Goal: Task Accomplishment & Management: Manage account settings

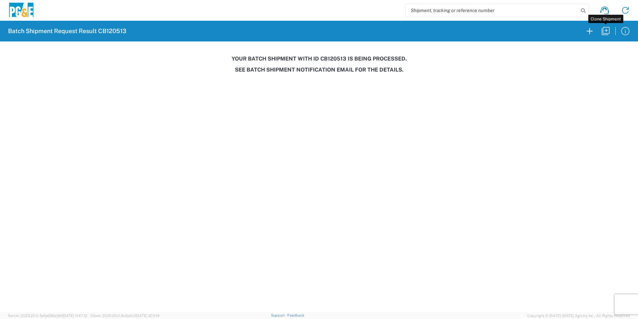
drag, startPoint x: 505, startPoint y: 162, endPoint x: 502, endPoint y: 252, distance: 90.2
click at [502, 252] on agx-forms-host "Batch Shipment Request Result CB120513 Your batch shipment with id CB120513 is …" at bounding box center [319, 159] width 638 height 319
click at [592, 30] on icon "button" at bounding box center [590, 31] width 11 height 11
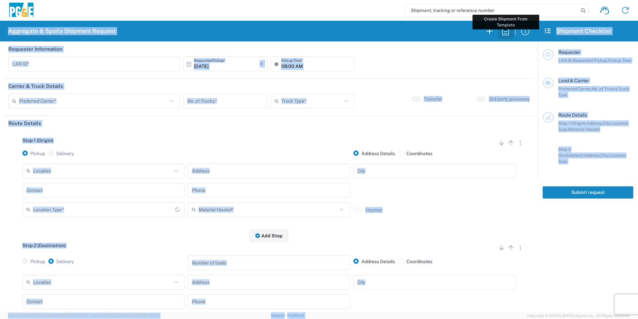
click at [506, 34] on icon "button" at bounding box center [505, 31] width 11 height 11
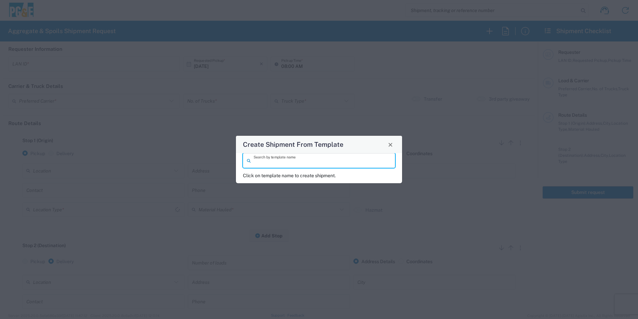
click at [264, 158] on input "search" at bounding box center [323, 161] width 138 height 12
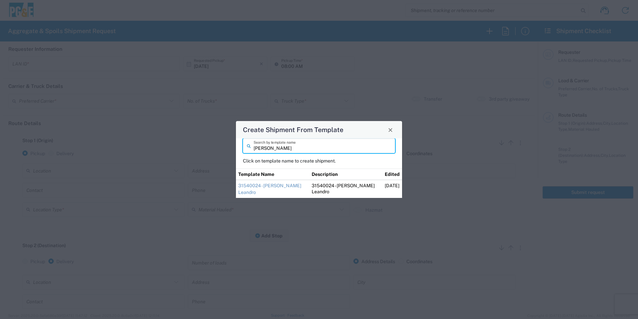
drag, startPoint x: 275, startPoint y: 150, endPoint x: 216, endPoint y: 146, distance: 59.2
click at [216, 146] on div "Create Shipment From Template dylan Search by template name Click on template n…" at bounding box center [319, 159] width 638 height 319
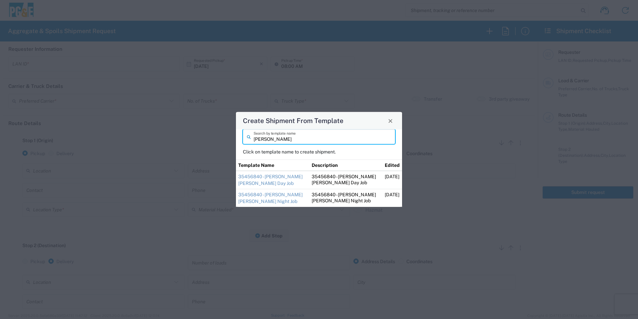
drag, startPoint x: 274, startPoint y: 139, endPoint x: 201, endPoint y: 138, distance: 72.8
click at [201, 138] on div "Create Shipment From Template jim Search by template name Click on template nam…" at bounding box center [319, 159] width 638 height 319
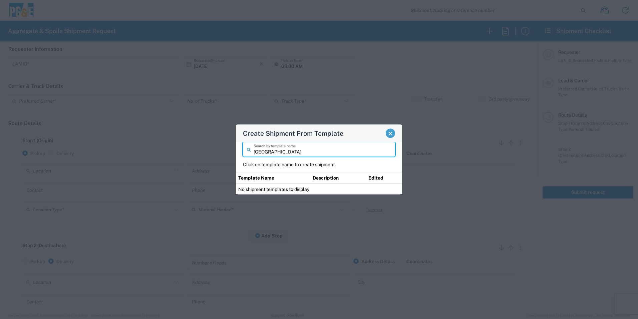
type input "dublin"
click at [392, 133] on span "Close" at bounding box center [390, 133] width 5 height 5
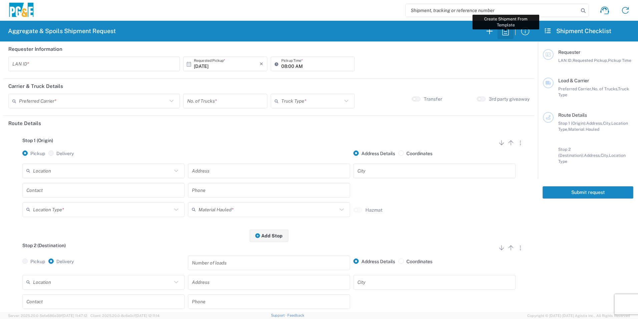
click at [506, 32] on icon "button" at bounding box center [505, 31] width 11 height 11
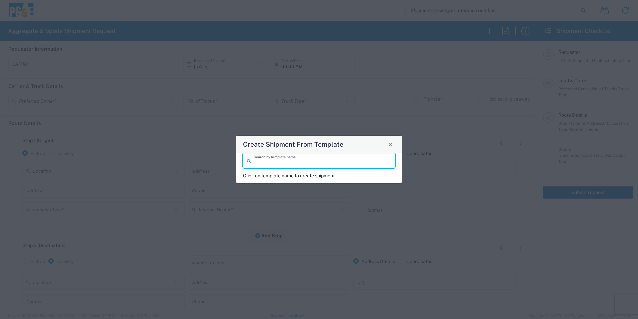
click at [303, 160] on input "search" at bounding box center [323, 161] width 138 height 12
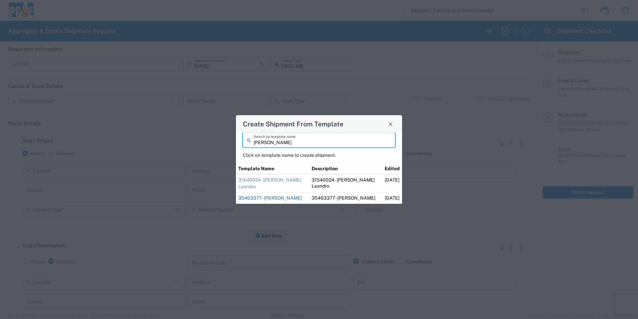
type input "dylan"
click at [255, 198] on link "35463377 - [PERSON_NAME]" at bounding box center [270, 197] width 64 height 5
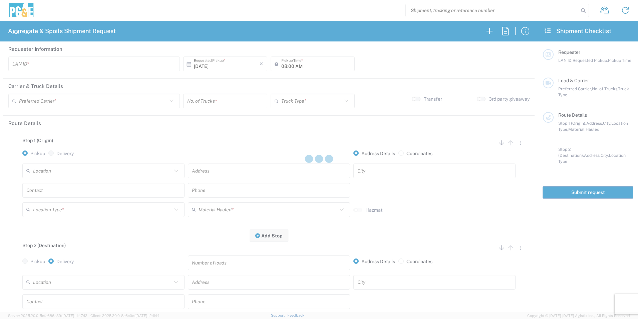
type input "P2CO"
type input "[PERSON_NAME] Trucking"
type input "Super Dump"
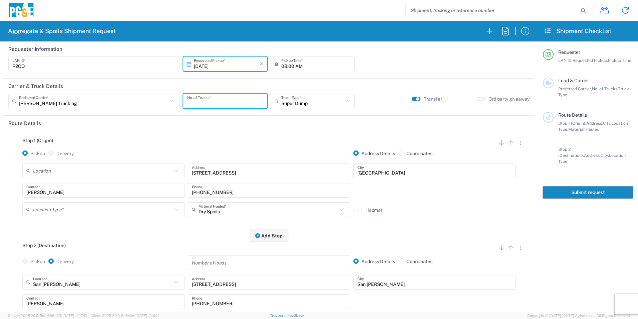
click at [202, 103] on input "number" at bounding box center [225, 101] width 76 height 12
type input "1"
type input "3"
click at [283, 66] on input "08:00 AM" at bounding box center [315, 64] width 69 height 12
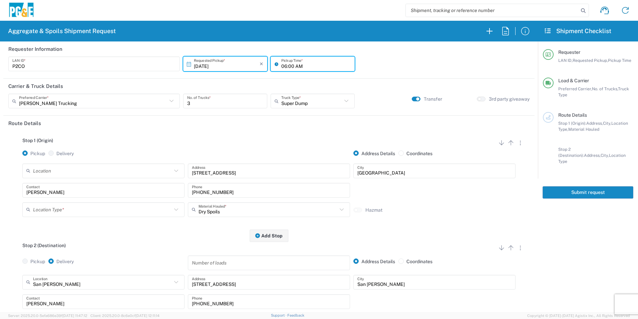
click at [289, 66] on input "06:00 AM" at bounding box center [315, 64] width 69 height 12
type input "06:30 AM"
click at [412, 99] on button "button" at bounding box center [416, 98] width 9 height 5
click at [268, 236] on button "Add Stop" at bounding box center [269, 235] width 39 height 12
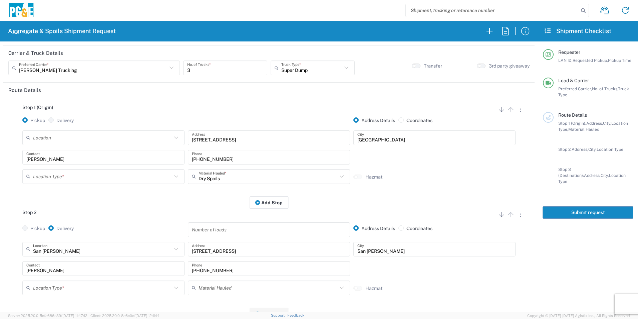
scroll to position [134, 0]
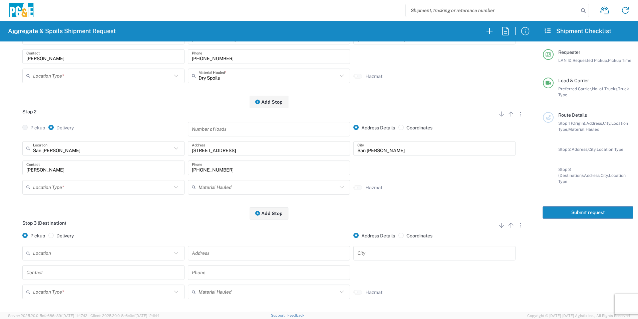
click at [506, 230] on div "Add Stop Above Add Stop Below Remove Stop" at bounding box center [511, 226] width 28 height 13
click at [507, 226] on icon "button" at bounding box center [511, 225] width 8 height 8
radio input "false"
radio input "true"
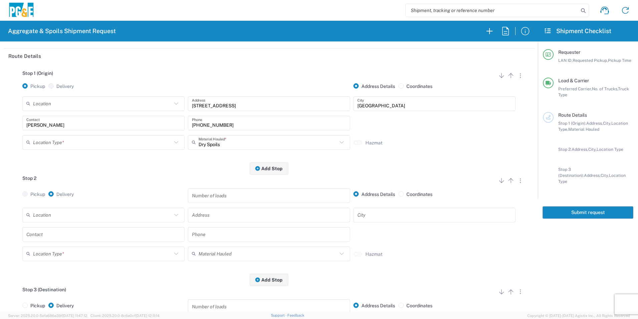
scroll to position [67, 0]
click at [508, 182] on icon "button" at bounding box center [511, 181] width 8 height 8
radio input "false"
radio input "true"
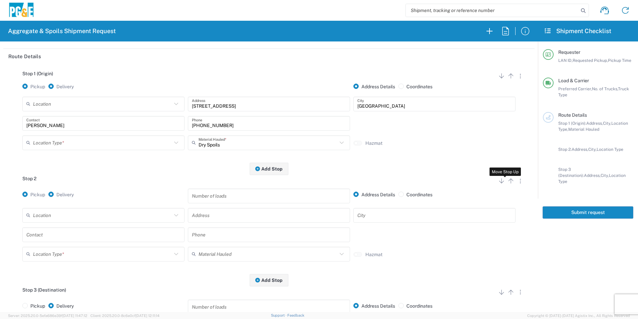
radio input "false"
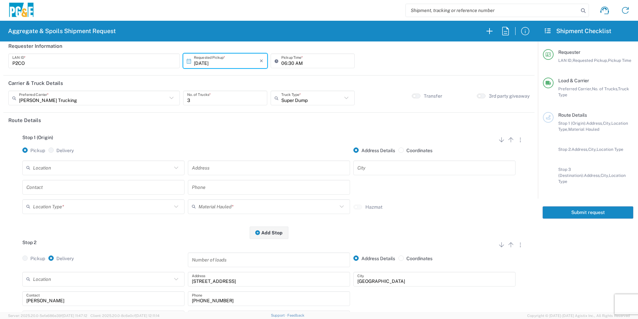
scroll to position [0, 0]
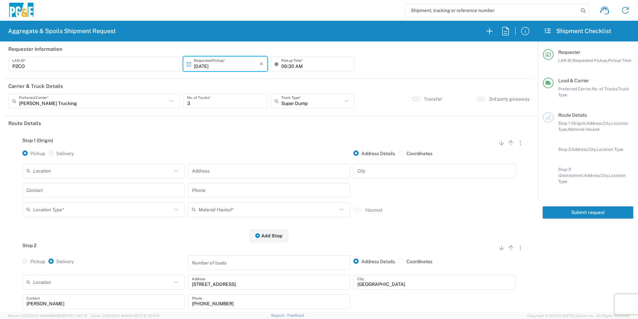
click at [50, 172] on input "text" at bounding box center [102, 171] width 139 height 12
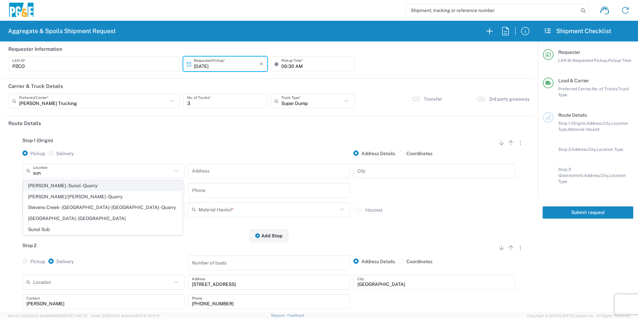
click at [57, 184] on span "[PERSON_NAME] - Sunol - Quarry" at bounding box center [102, 185] width 159 height 10
type input "[PERSON_NAME] - Sunol - Quarry"
type input "6527 Calaveras Rd"
type input "Sunol"
type input "Quarry"
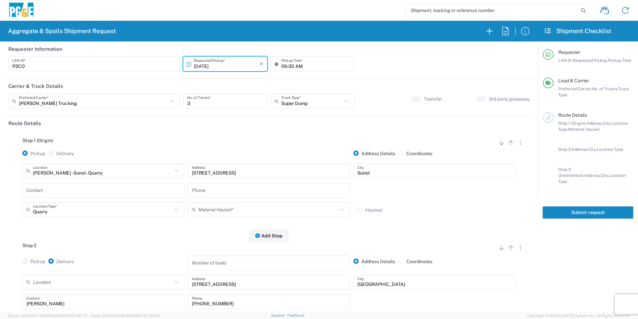
click at [51, 193] on input "text" at bounding box center [103, 190] width 154 height 12
type input "Dylan"
click at [267, 212] on input "text" at bounding box center [268, 209] width 139 height 12
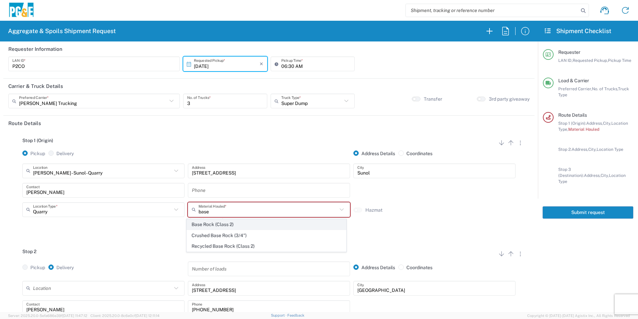
click at [221, 224] on span "Base Rock (Class 2)" at bounding box center [266, 224] width 159 height 10
type input "Base Rock (Class 2)"
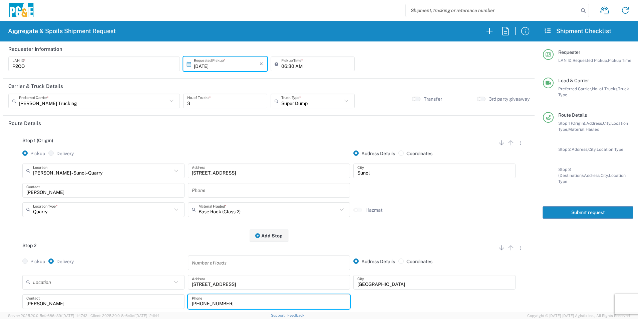
drag, startPoint x: 245, startPoint y: 300, endPoint x: 129, endPoint y: 297, distance: 115.9
click at [133, 297] on div "Jim Contact 530-575-1556 Phone" at bounding box center [269, 303] width 497 height 19
click at [217, 191] on input "text" at bounding box center [269, 190] width 154 height 12
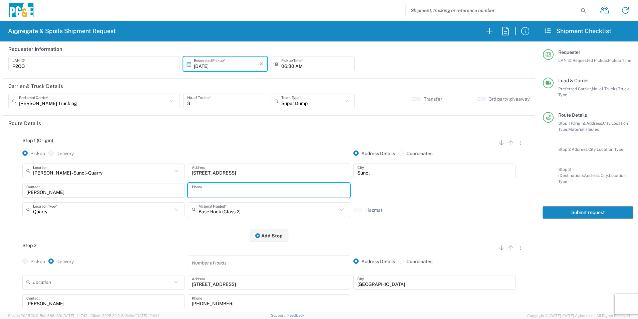
paste input "[PHONE_NUMBER]"
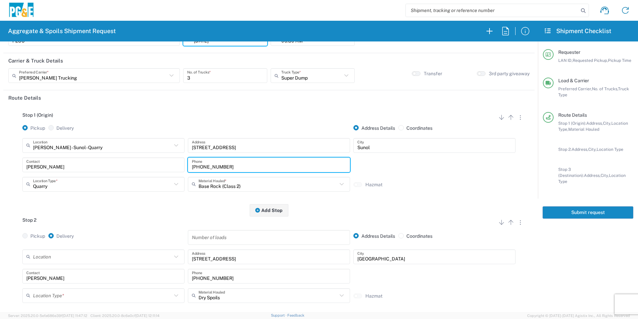
scroll to position [100, 0]
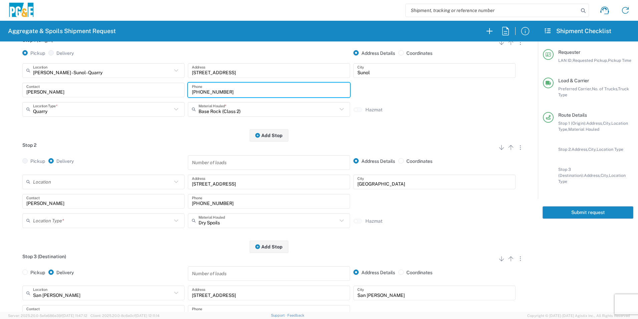
type input "[PHONE_NUMBER]"
click at [32, 219] on icon at bounding box center [29, 220] width 7 height 11
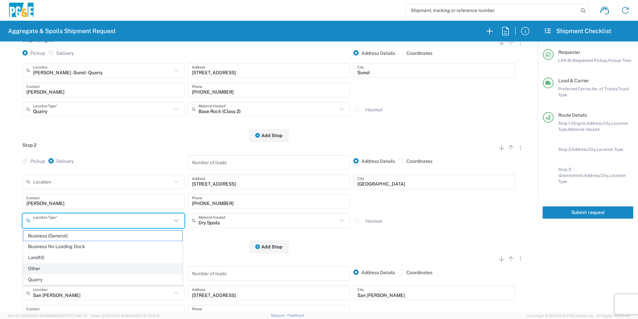
click at [44, 265] on span "Other" at bounding box center [102, 268] width 159 height 10
type input "Other"
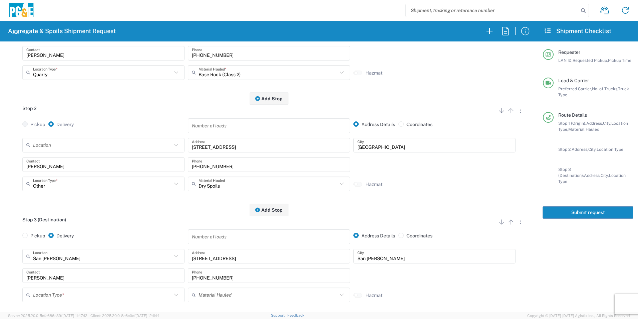
scroll to position [167, 0]
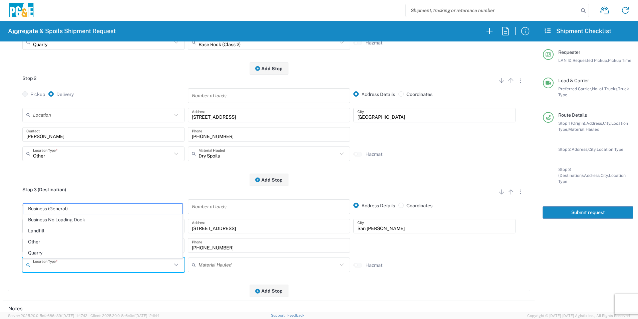
click at [38, 265] on input "text" at bounding box center [102, 265] width 139 height 12
click at [65, 218] on span "Business No Loading Dock" at bounding box center [102, 219] width 159 height 10
type input "Business No Loading Dock"
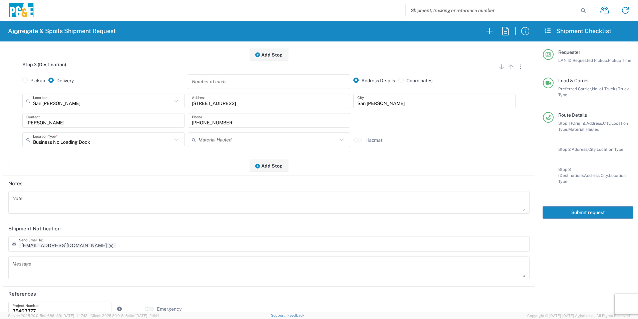
scroll to position [304, 0]
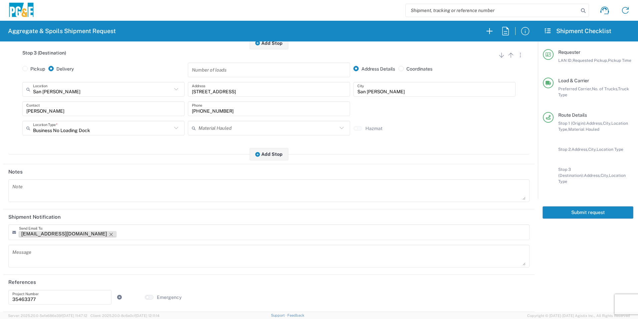
click at [109, 234] on icon "Remove tag" at bounding box center [111, 233] width 5 height 5
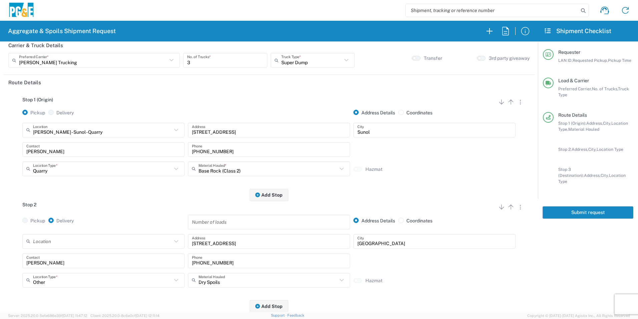
scroll to position [0, 0]
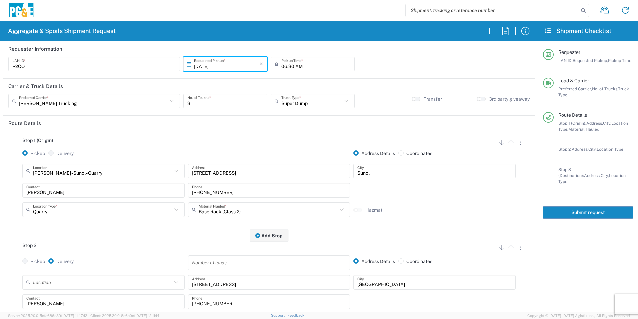
click at [589, 206] on button "Submit request" at bounding box center [588, 212] width 91 height 12
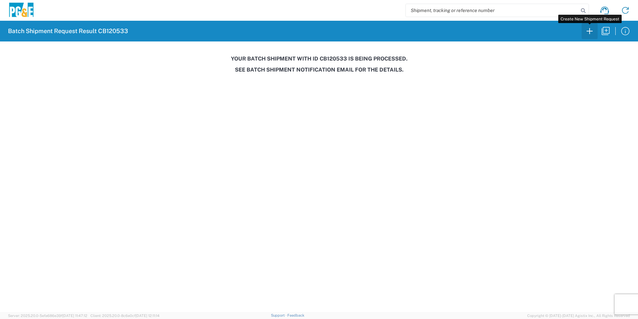
click at [588, 30] on icon "button" at bounding box center [590, 31] width 11 height 11
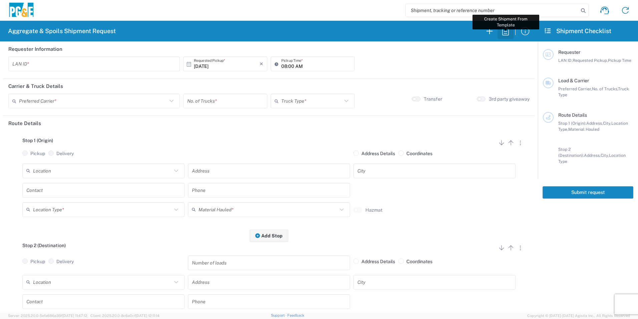
click at [504, 32] on icon "button" at bounding box center [505, 31] width 11 height 11
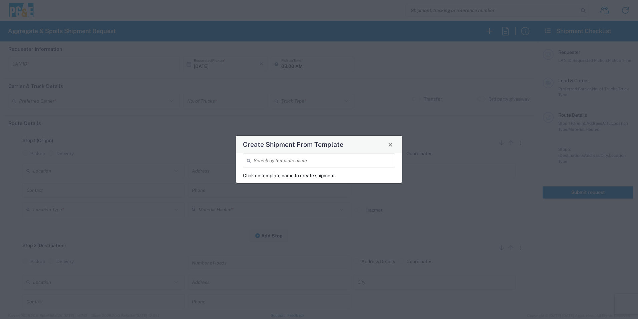
click at [276, 159] on input "search" at bounding box center [323, 161] width 138 height 12
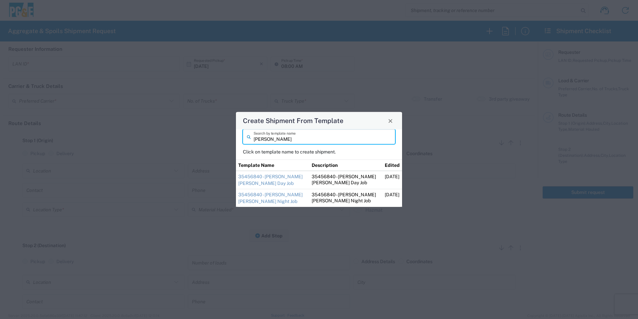
drag, startPoint x: 270, startPoint y: 138, endPoint x: 218, endPoint y: 136, distance: 51.5
click at [218, 136] on div "Create Shipment From Template jim Search by template name Click on template nam…" at bounding box center [319, 159] width 638 height 319
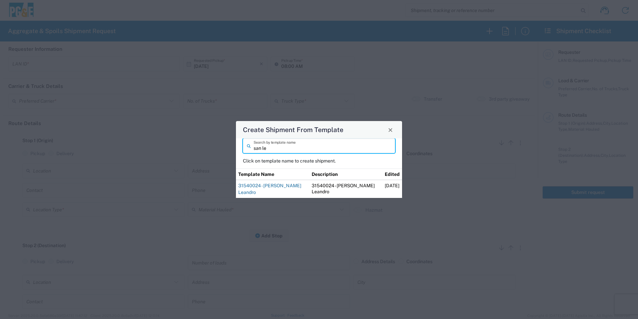
type input "san le"
click at [277, 185] on link "31540024 - [PERSON_NAME] Leandro" at bounding box center [269, 189] width 63 height 12
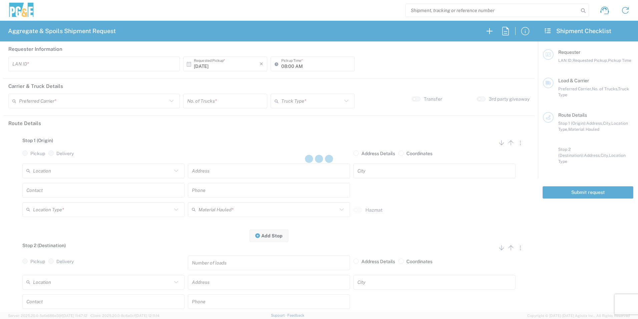
type input "VNL5"
type input "09:00 AM"
type input "MAG Trucking"
type input "Super Dump"
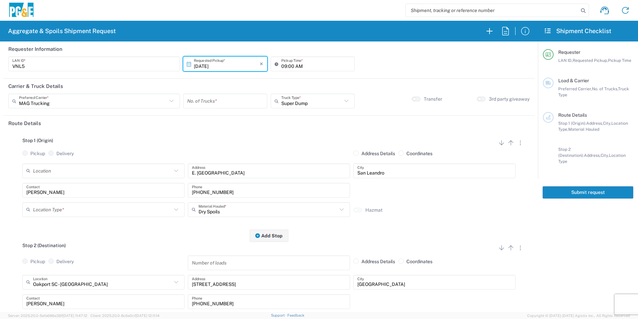
click at [206, 101] on input "number" at bounding box center [225, 101] width 76 height 12
type input "1"
click at [283, 63] on input "09:00 AM" at bounding box center [315, 64] width 69 height 12
type input "07:00 AM"
click at [508, 247] on icon "button" at bounding box center [511, 247] width 8 height 8
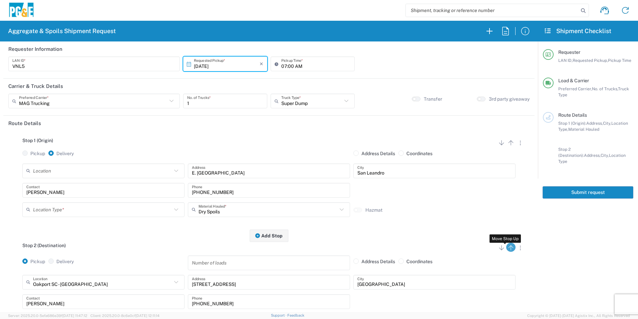
radio input "false"
radio input "true"
radio input "false"
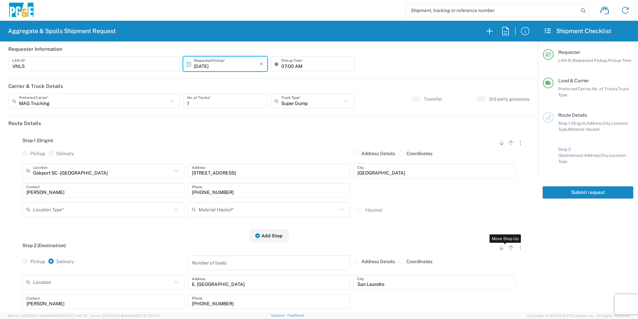
click at [508, 247] on icon "button" at bounding box center [511, 247] width 8 height 8
radio input "true"
radio input "false"
radio input "true"
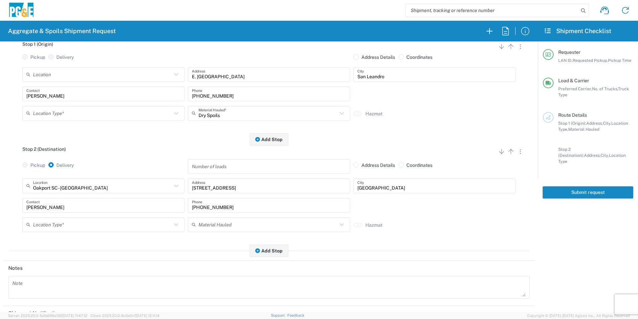
scroll to position [100, 0]
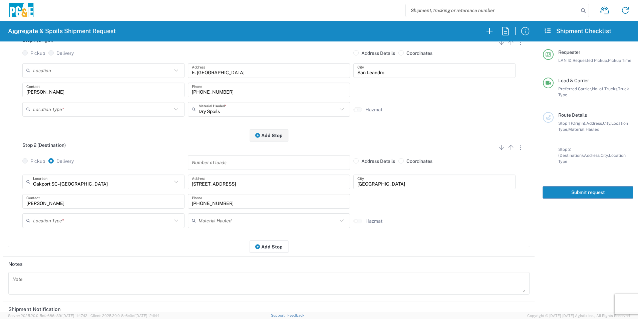
click at [269, 250] on button "Add Stop" at bounding box center [269, 246] width 39 height 12
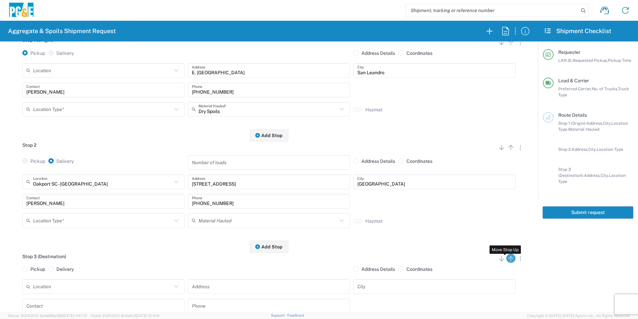
click at [509, 262] on icon "button" at bounding box center [511, 258] width 8 height 8
radio input "false"
radio input "true"
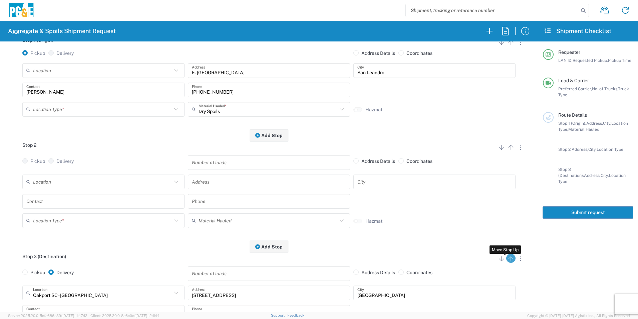
click at [508, 259] on icon "button" at bounding box center [511, 258] width 8 height 8
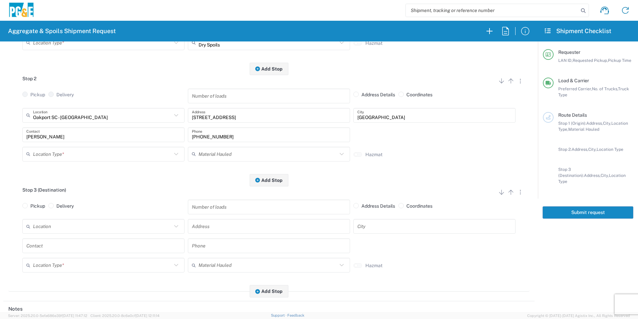
scroll to position [167, 0]
drag, startPoint x: 504, startPoint y: 194, endPoint x: 501, endPoint y: 181, distance: 13.7
click at [507, 194] on icon "button" at bounding box center [511, 192] width 8 height 8
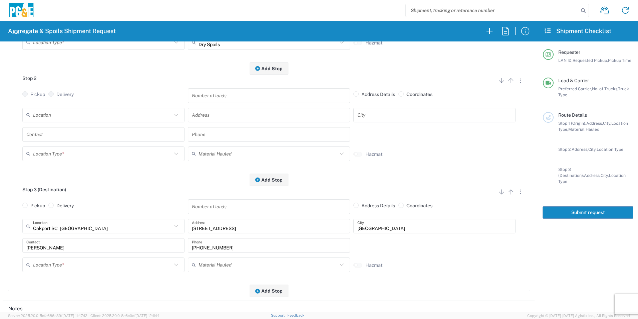
scroll to position [67, 0]
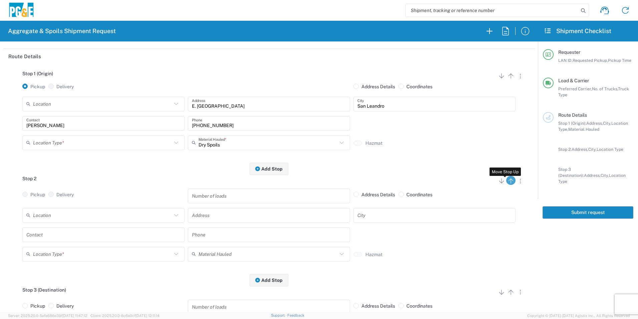
click at [509, 181] on icon "button" at bounding box center [511, 180] width 5 height 5
radio input "false"
radio input "true"
radio input "false"
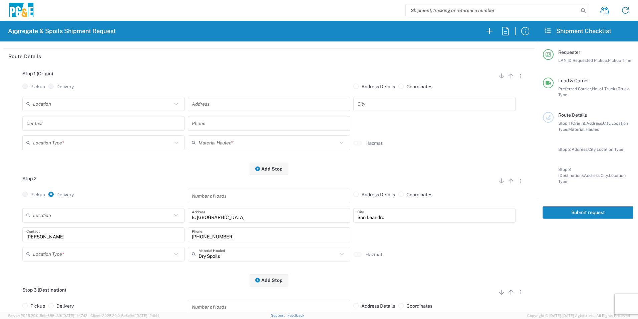
scroll to position [0, 0]
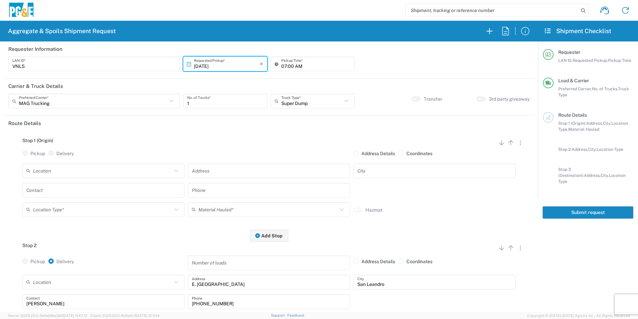
click at [88, 168] on input "text" at bounding box center [102, 171] width 139 height 12
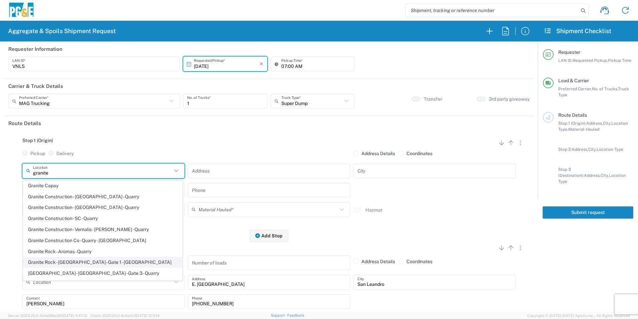
click at [92, 260] on span "Granite Rock - [GEOGRAPHIC_DATA] - Gate 1 - [GEOGRAPHIC_DATA]" at bounding box center [102, 262] width 159 height 10
type input "Granite Rock - [GEOGRAPHIC_DATA] - Gate 1 - [GEOGRAPHIC_DATA]"
type input "[STREET_ADDRESS][PERSON_NAME]"
type input "[GEOGRAPHIC_DATA]"
type input "Quarry"
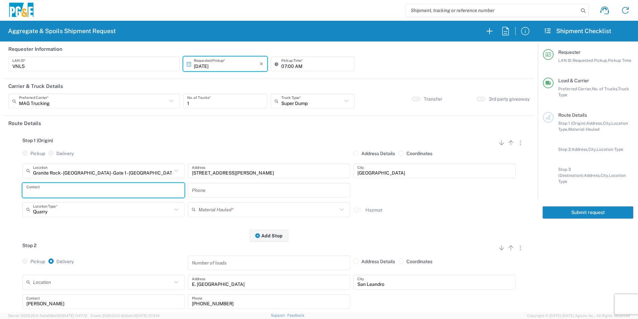
click at [63, 192] on input "text" at bounding box center [103, 190] width 154 height 12
type input "[PERSON_NAME]"
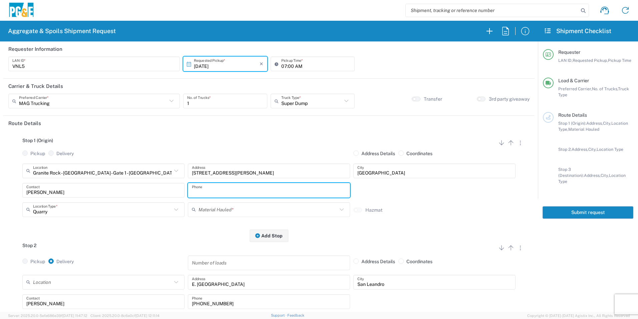
click at [213, 206] on input "text" at bounding box center [268, 209] width 139 height 12
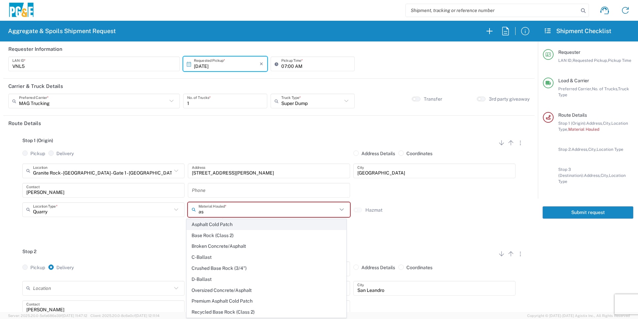
click at [223, 222] on span "Asphalt Cold Patch" at bounding box center [266, 224] width 159 height 10
type input "Asphalt Cold Patch"
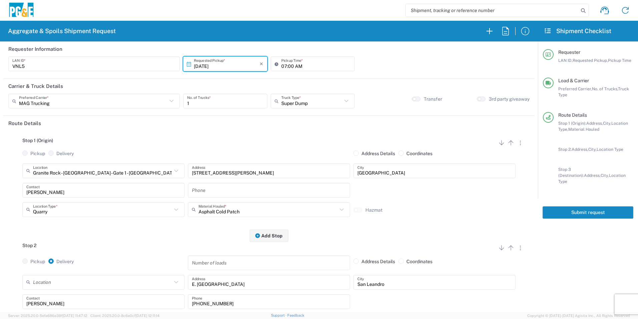
click at [233, 191] on input "text" at bounding box center [269, 190] width 154 height 12
paste input "[PHONE_NUMBER]"
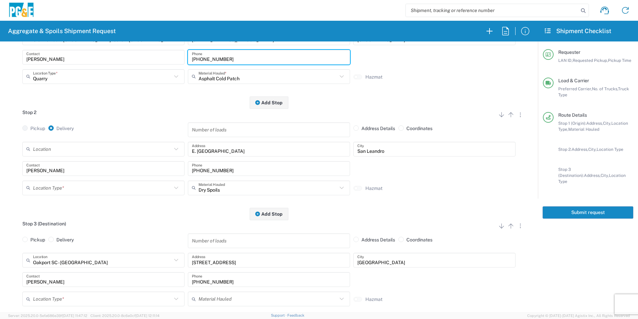
scroll to position [134, 0]
type input "[PHONE_NUMBER]"
click at [68, 186] on input "text" at bounding box center [102, 187] width 139 height 12
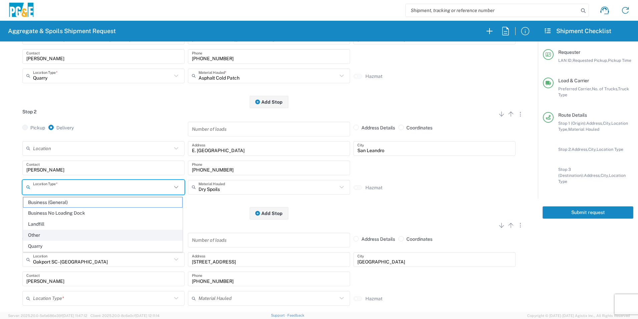
click at [47, 235] on span "Other" at bounding box center [102, 235] width 159 height 10
type input "Other"
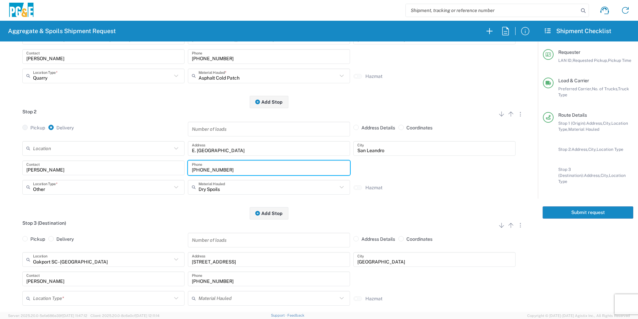
drag, startPoint x: 240, startPoint y: 172, endPoint x: 86, endPoint y: 164, distance: 153.4
click at [86, 163] on div "Dylan Contact 530-277-8797 Phone" at bounding box center [269, 169] width 497 height 19
paste input "575-1556"
type input "[PHONE_NUMBER]"
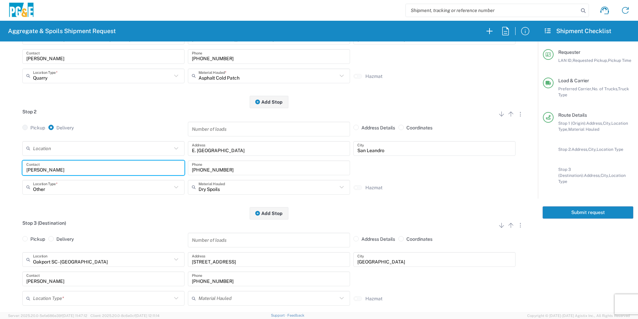
drag, startPoint x: 55, startPoint y: 169, endPoint x: -1, endPoint y: 164, distance: 57.0
click at [0, 164] on html "Aggregate & Spoils Shipment Request Requester Information VNL5 LAN ID * 10/10/2…" at bounding box center [319, 159] width 638 height 319
type input "[PERSON_NAME]"
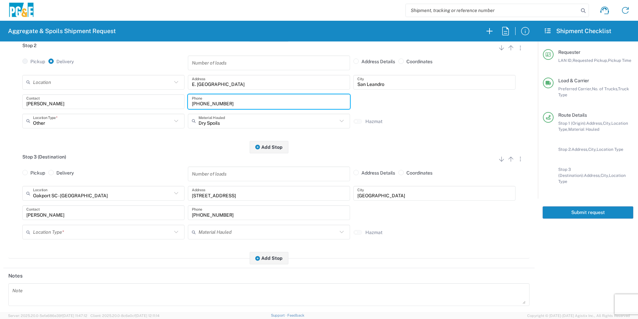
scroll to position [200, 0]
click at [82, 229] on input "text" at bounding box center [102, 231] width 139 height 12
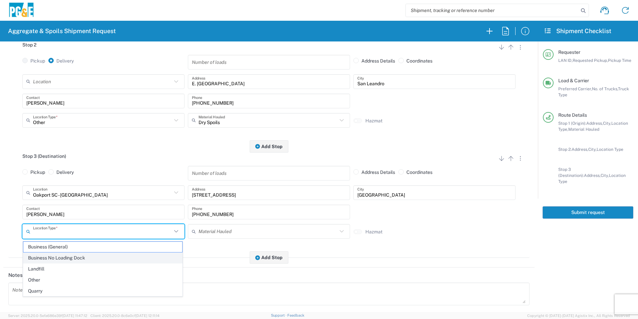
click at [65, 254] on span "Business No Loading Dock" at bounding box center [102, 257] width 159 height 10
type input "Business No Loading Dock"
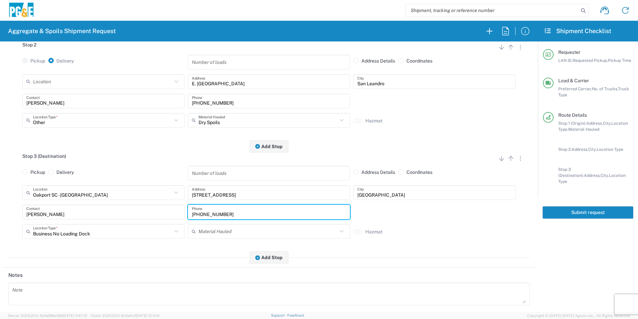
drag, startPoint x: 183, startPoint y: 213, endPoint x: 102, endPoint y: 208, distance: 80.6
click at [106, 212] on div "Dylan Contact 530-277-8797 Phone" at bounding box center [269, 213] width 497 height 19
paste input "575-1556"
type input "[PHONE_NUMBER]"
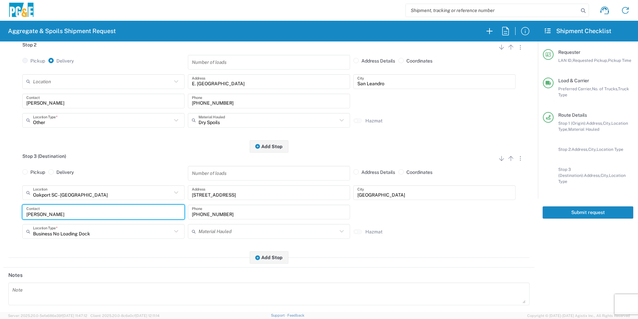
drag, startPoint x: 25, startPoint y: 210, endPoint x: 0, endPoint y: 209, distance: 25.0
click at [0, 208] on html "Aggregate & Spoils Shipment Request Requester Information VNL5 LAN ID * 10/10/2…" at bounding box center [319, 159] width 638 height 319
type input "[PERSON_NAME]"
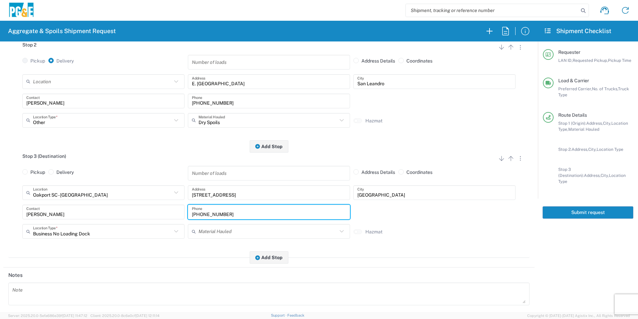
click at [42, 289] on textarea at bounding box center [268, 293] width 513 height 19
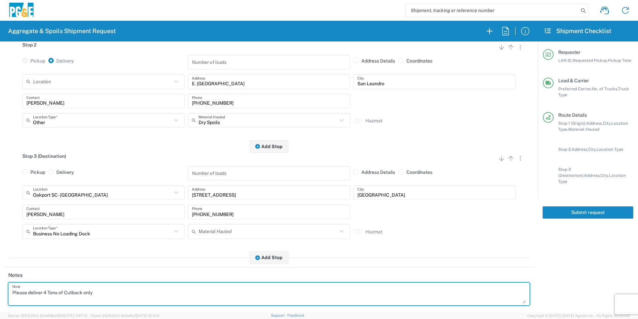
drag, startPoint x: 122, startPoint y: 291, endPoint x: 0, endPoint y: 270, distance: 123.7
click at [0, 271] on html "Aggregate & Spoils Shipment Request Requester Information VNL5 LAN ID * 10/10/2…" at bounding box center [319, 159] width 638 height 319
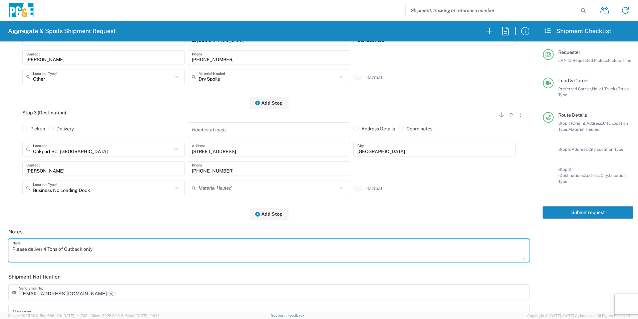
scroll to position [304, 0]
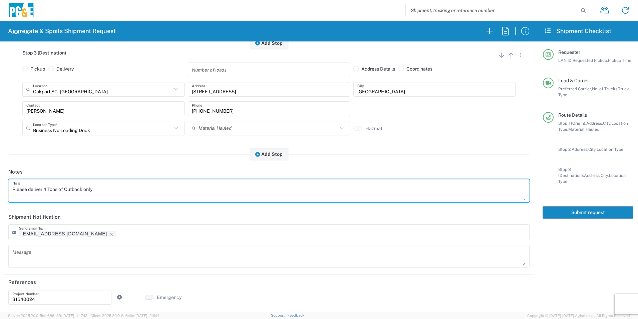
type textarea "Please deliver 4 Tons of Cutback only"
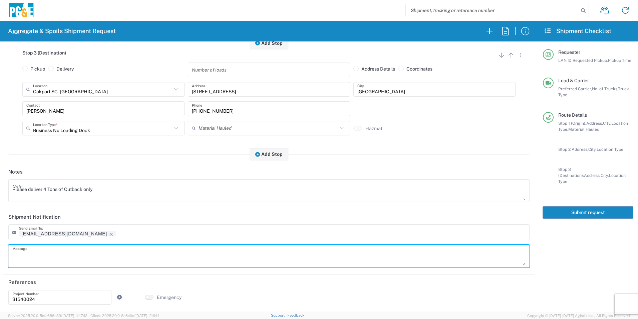
click at [90, 250] on textarea at bounding box center [268, 255] width 513 height 19
paste textarea "Please deliver 4 Tons of Cutback only"
type textarea "Please deliver 4 Tons of Cutback only"
click at [109, 232] on icon "Remove tag" at bounding box center [111, 233] width 5 height 5
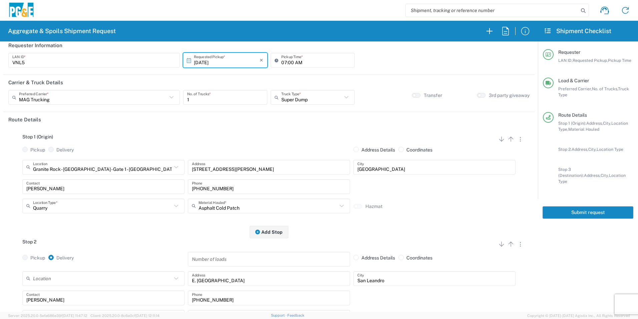
scroll to position [0, 0]
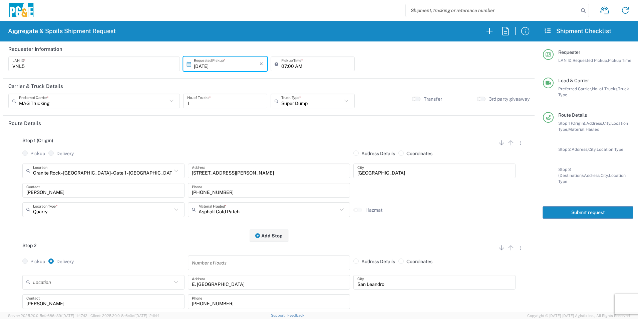
click at [589, 208] on button "Submit request" at bounding box center [588, 212] width 91 height 12
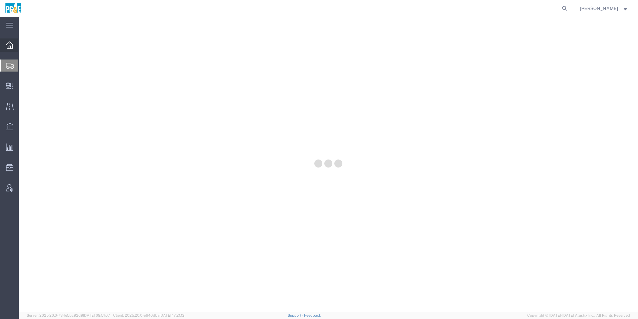
click at [9, 45] on icon at bounding box center [9, 44] width 7 height 7
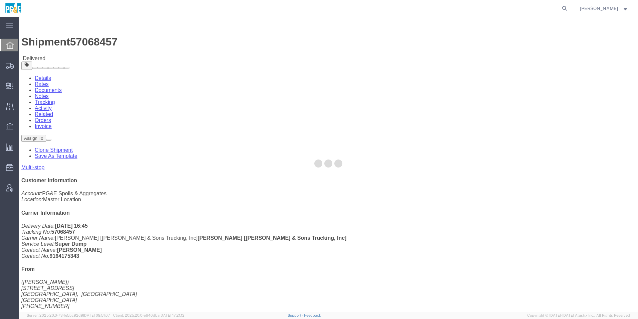
click at [4, 46] on div at bounding box center [9, 45] width 19 height 12
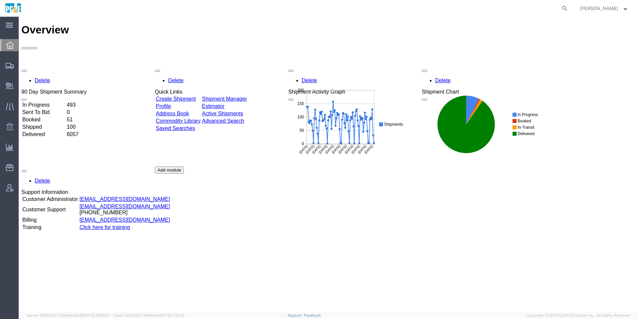
click at [247, 96] on link "Shipment Manager" at bounding box center [224, 99] width 45 height 6
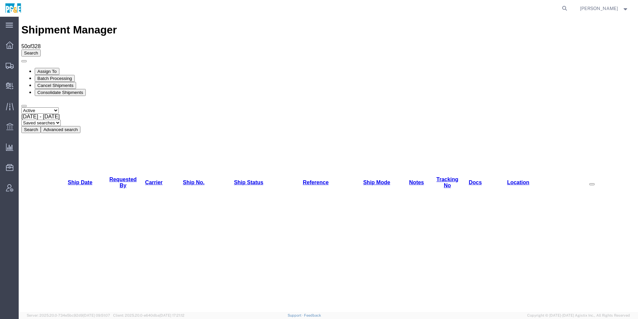
drag, startPoint x: 46, startPoint y: 47, endPoint x: 49, endPoint y: 49, distance: 4.0
click at [46, 107] on select "Select status Active All Shipments Approved Booked Canceled Delivered Denied Ne…" at bounding box center [39, 110] width 37 height 6
select select "ALL"
click at [21, 107] on select "Select status Active All Shipments Approved Booked Canceled Delivered Denied Ne…" at bounding box center [39, 110] width 37 height 6
click at [60, 114] on span "[DATE] - [DATE]" at bounding box center [40, 117] width 38 height 6
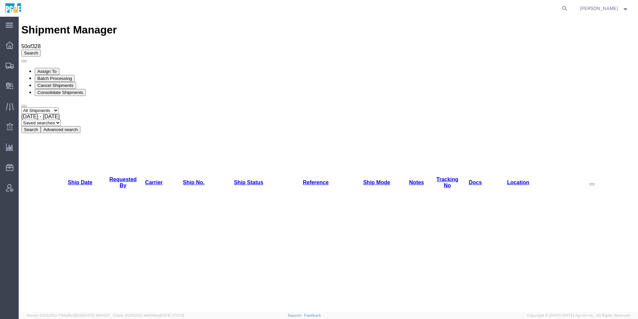
click at [41, 126] on button "Search" at bounding box center [30, 129] width 19 height 7
click at [123, 176] on link "Requested By" at bounding box center [123, 182] width 27 height 12
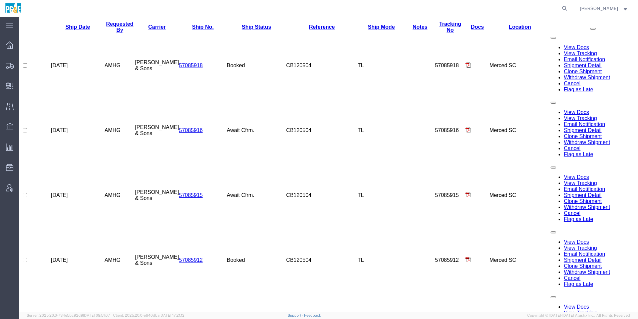
scroll to position [318, 0]
checkbox input "true"
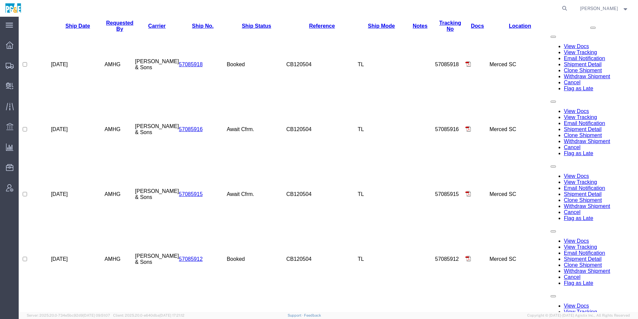
checkbox input "true"
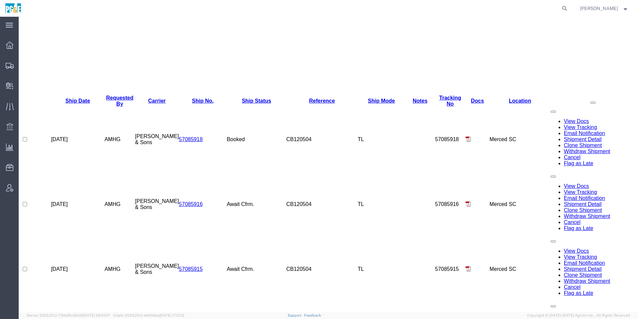
scroll to position [251, 0]
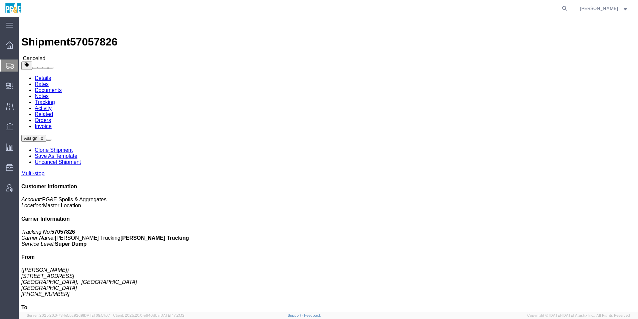
click link "Save As Template"
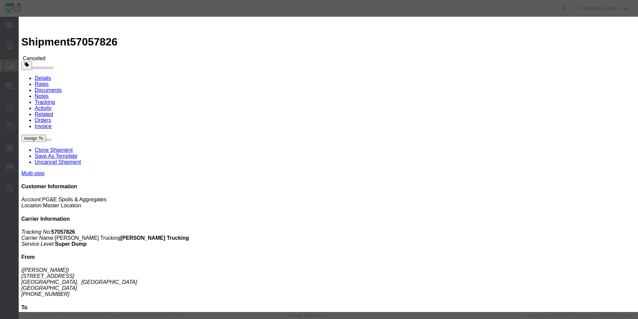
click input "text"
paste input "35463377"
drag, startPoint x: 315, startPoint y: 48, endPoint x: 191, endPoint y: 33, distance: 125.1
click div "Save as Select 31540024 - [PERSON_NAME][GEOGRAPHIC_DATA] 35030381 - [PERSON_NAM…"
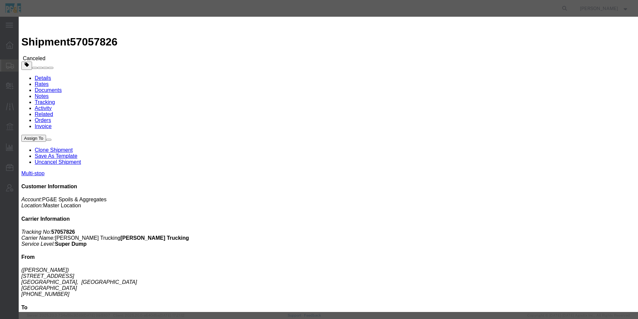
type input "35463377 - [PERSON_NAME]"
click textarea
paste textarea "35463377 - [PERSON_NAME]"
type textarea "35463377 - [PERSON_NAME]"
click input "Visible For All Users"
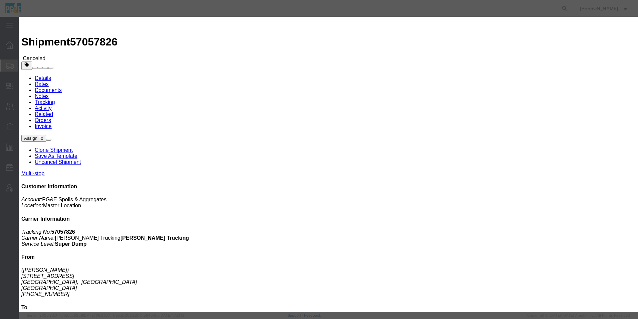
checkbox input "true"
click button "Save"
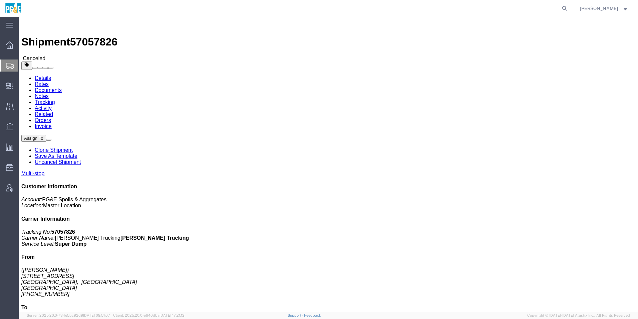
click img
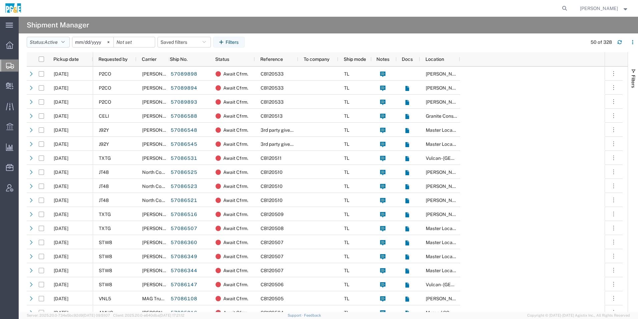
click at [57, 43] on span "Active" at bounding box center [50, 41] width 13 height 5
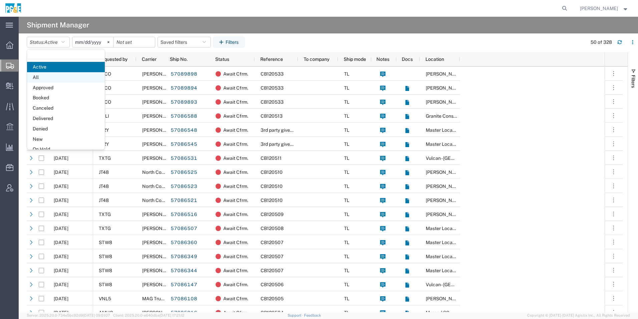
click at [48, 80] on span "All" at bounding box center [66, 77] width 78 height 10
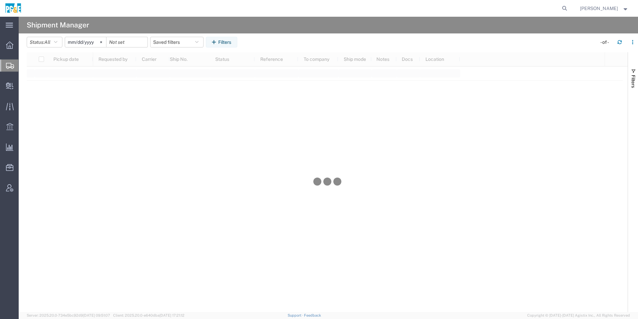
click at [92, 43] on input "[DATE]" at bounding box center [85, 42] width 41 height 10
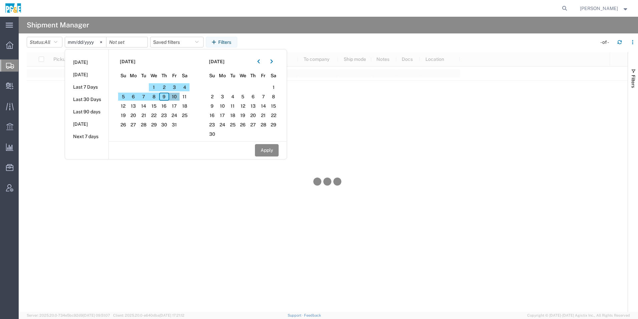
click at [179, 96] on span "10" at bounding box center [174, 96] width 10 height 8
click at [264, 62] on button "button" at bounding box center [258, 61] width 11 height 11
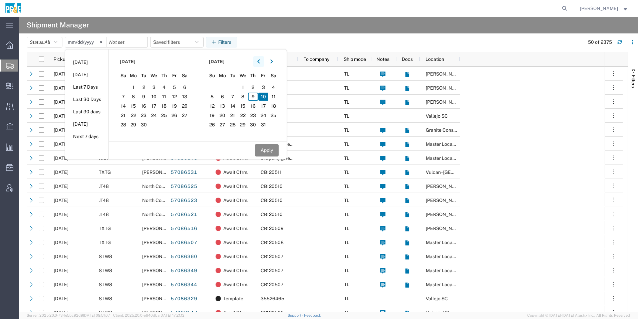
click at [260, 62] on icon "button" at bounding box center [258, 61] width 3 height 5
click at [270, 61] on button "button" at bounding box center [271, 61] width 11 height 11
click at [273, 62] on icon "button" at bounding box center [271, 61] width 3 height 5
click at [177, 96] on span "10" at bounding box center [174, 96] width 10 height 8
click at [264, 62] on button "button" at bounding box center [258, 61] width 11 height 11
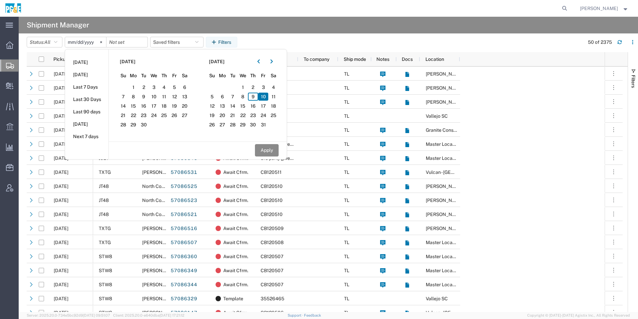
click at [265, 97] on span "10" at bounding box center [263, 96] width 10 height 8
click at [273, 150] on button "Apply" at bounding box center [267, 150] width 24 height 12
type input "[DATE]"
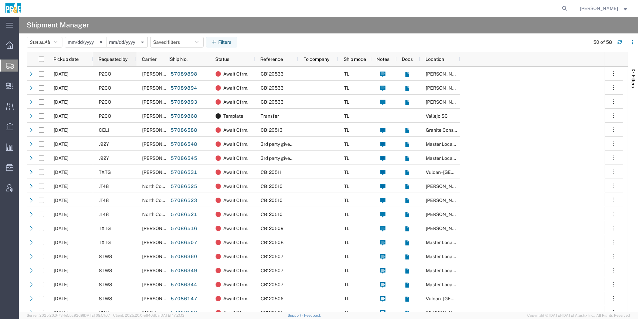
click at [109, 55] on div "Requested by" at bounding box center [115, 59] width 35 height 11
click at [106, 62] on div "Requested by 1" at bounding box center [115, 59] width 35 height 11
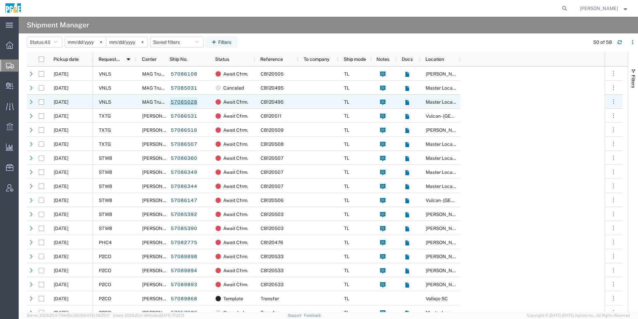
click at [181, 102] on link "57085028" at bounding box center [183, 102] width 27 height 11
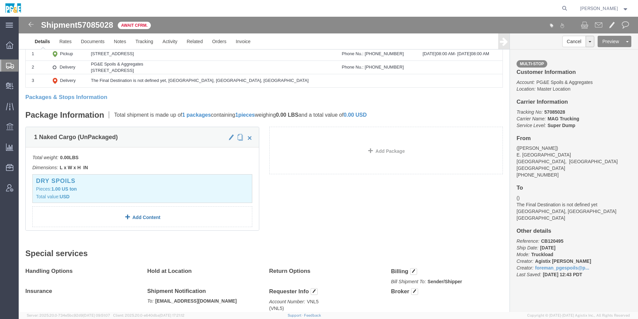
scroll to position [134, 0]
click link "Add Content"
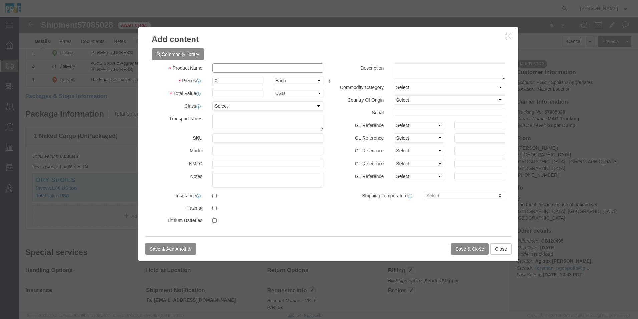
click input "text"
type input "asph"
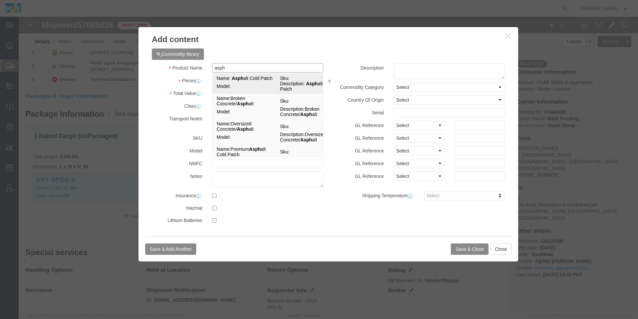
click td "Name: Asph alt Cold Patch"
type input "1"
select select "TON"
type input "1"
select select "USD"
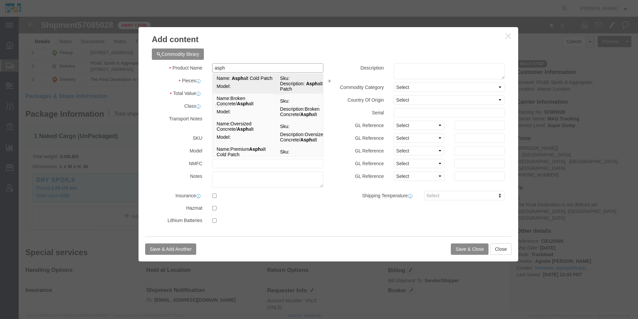
type input "Asphalt Cold Patch"
type textarea "Asphalt Cold Patch"
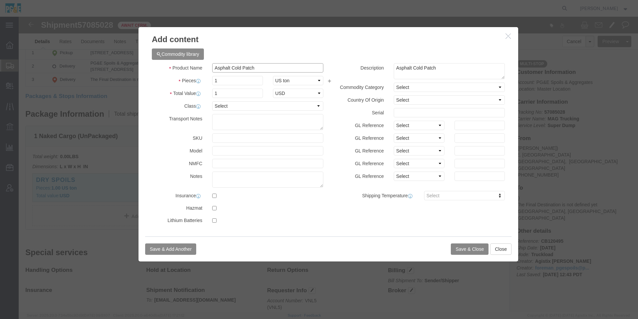
type input "Asphalt Cold Patch"
click button "Save & Close"
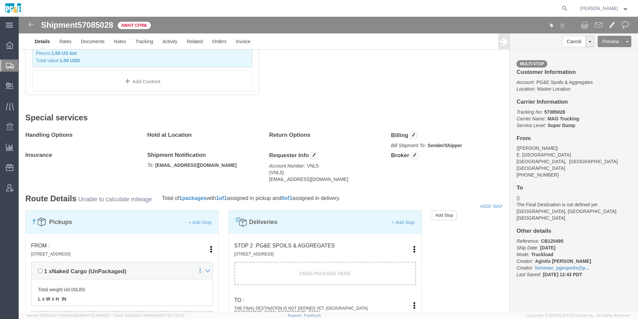
scroll to position [401, 0]
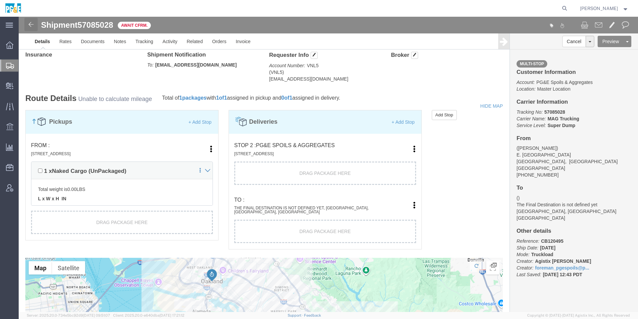
click img
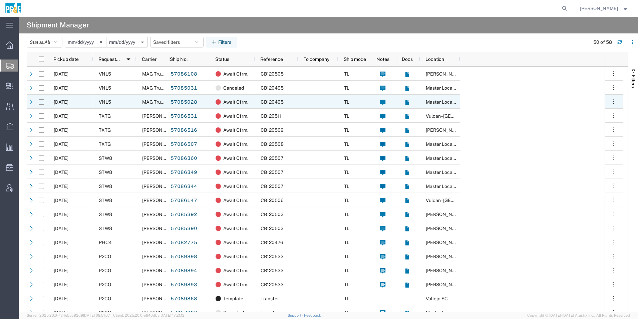
click at [39, 101] on input "Press Space to toggle row selection (unchecked)" at bounding box center [41, 101] width 5 height 5
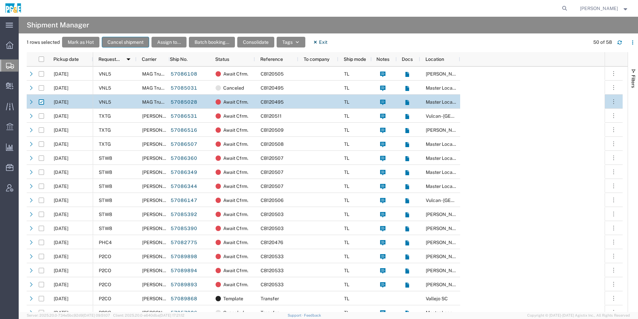
click at [125, 42] on button "Cancel shipment" at bounding box center [125, 42] width 47 height 11
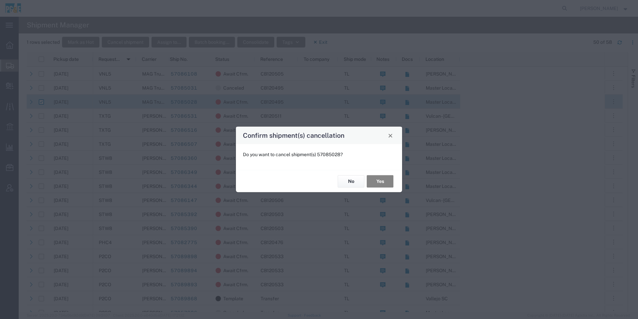
click at [377, 182] on button "Yes" at bounding box center [380, 181] width 27 height 12
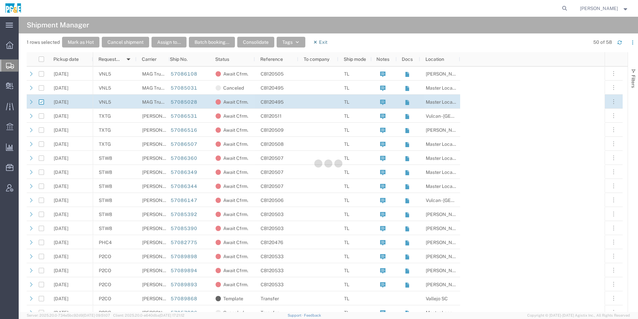
checkbox input "false"
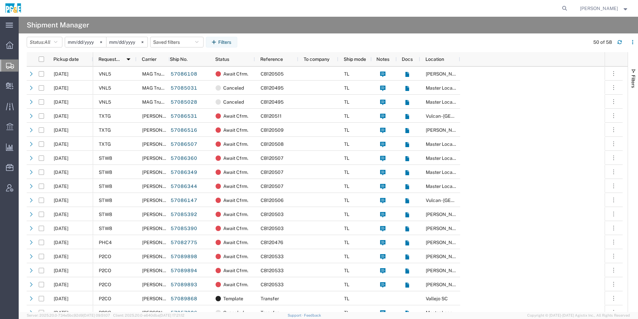
click at [130, 45] on input "[DATE]" at bounding box center [127, 42] width 41 height 10
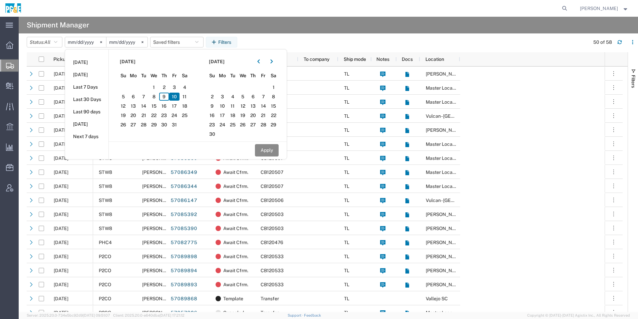
click at [177, 98] on span "10" at bounding box center [174, 96] width 10 height 8
click at [263, 148] on button "Apply" at bounding box center [267, 150] width 24 height 12
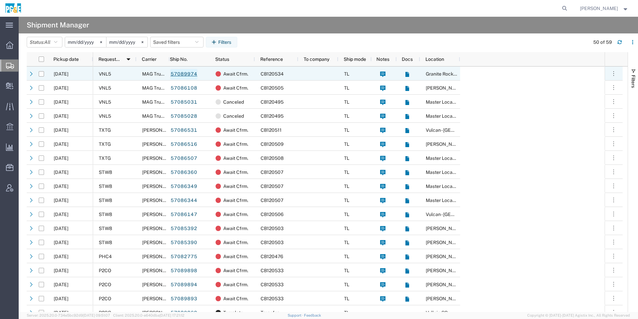
click at [177, 73] on link "57089974" at bounding box center [183, 74] width 27 height 11
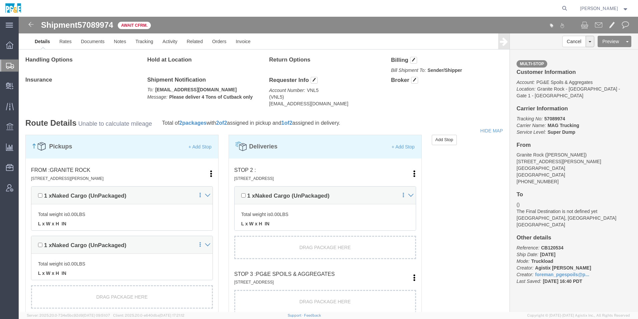
scroll to position [434, 0]
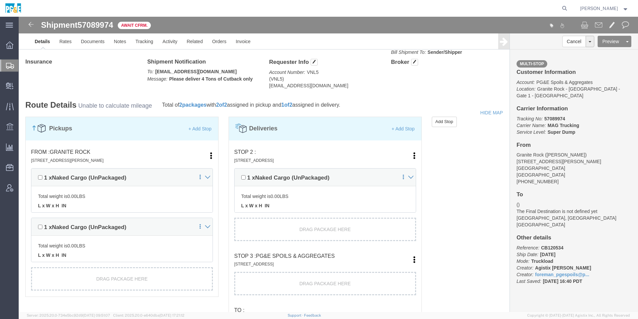
click link "Edit"
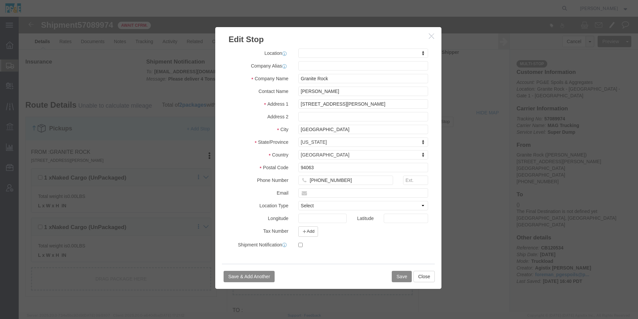
select select
type input "county"
select select "41176"
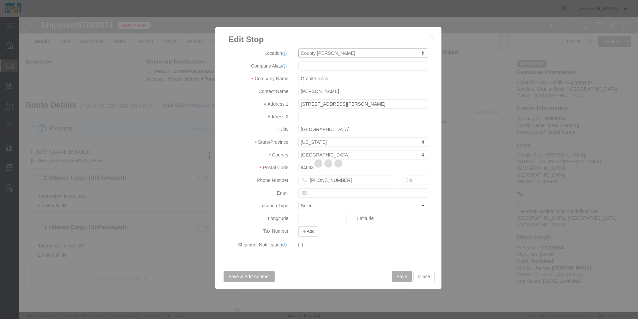
type input "County Quarry"
type input "[STREET_ADDRESS][PERSON_NAME]"
type input "[PERSON_NAME]"
type input "94553"
type input "[PHONE_NUMBER]"
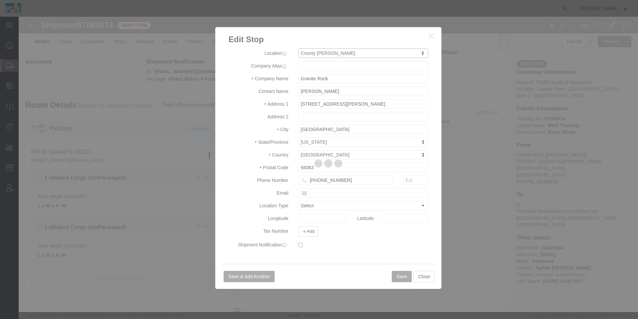
select select "QRRY"
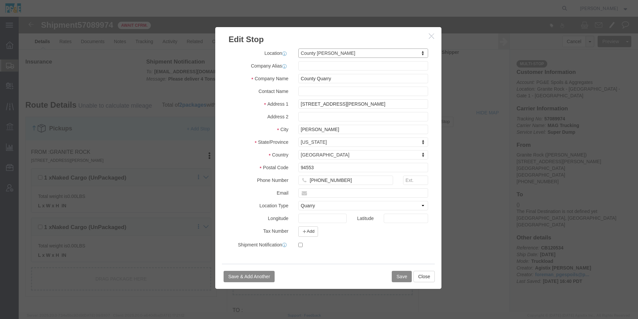
select select "CA"
click button "Save"
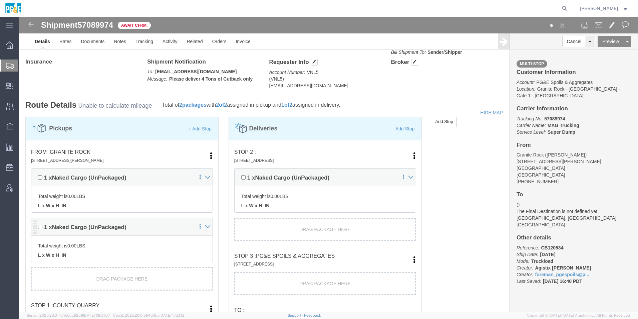
scroll to position [467, 0]
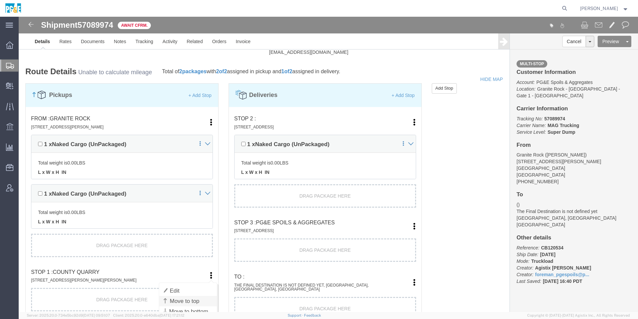
click link "Move to top"
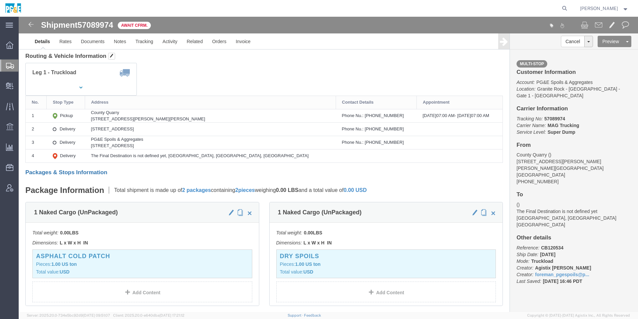
scroll to position [0, 0]
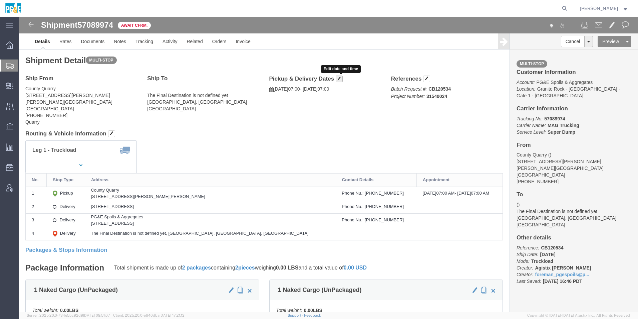
click span "button"
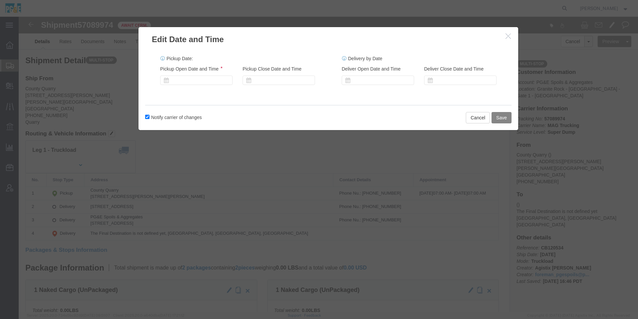
click button "Save"
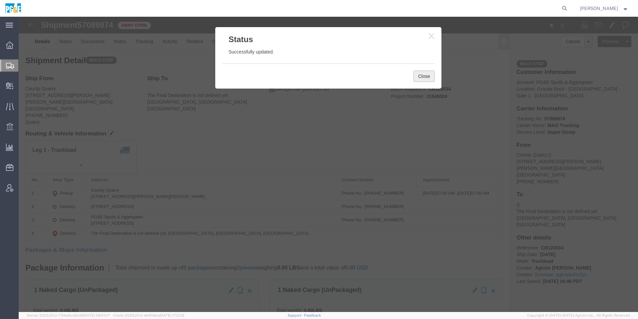
click button "Close"
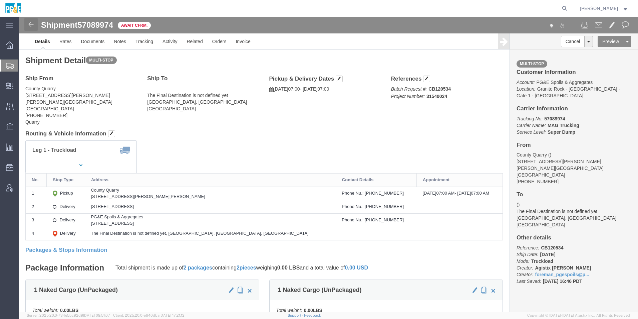
click img
